Goal: Entertainment & Leisure: Consume media (video, audio)

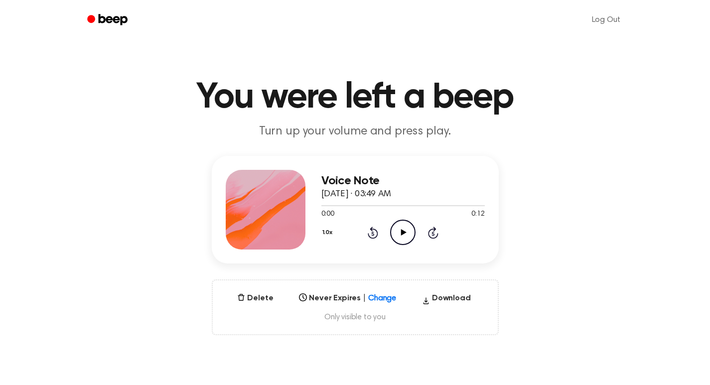
click at [405, 235] on icon "Play Audio" at bounding box center [402, 232] width 25 height 25
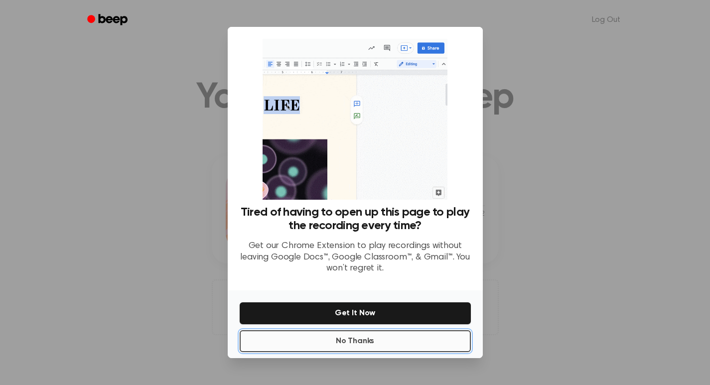
click at [349, 340] on button "No Thanks" at bounding box center [355, 341] width 231 height 22
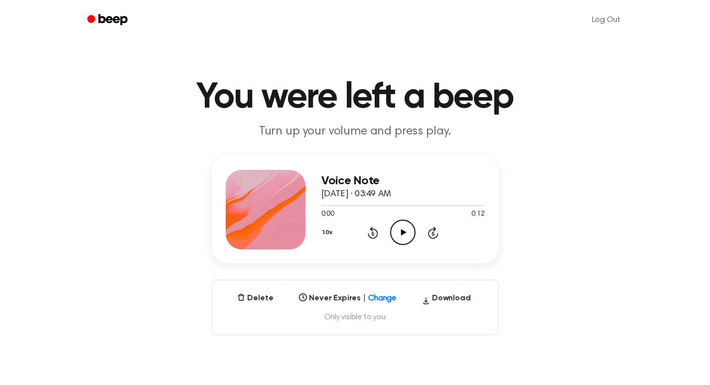
click at [397, 231] on icon "Play Audio" at bounding box center [402, 232] width 25 height 25
click at [407, 231] on icon "Play Audio" at bounding box center [402, 232] width 25 height 25
